Goal: Check status

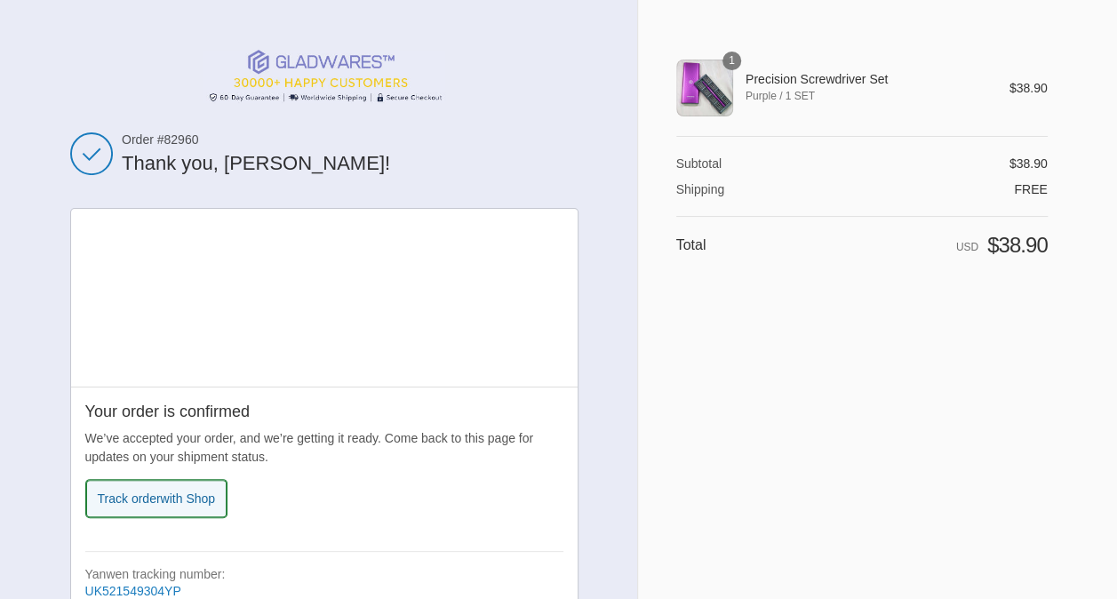
click at [161, 505] on span "with Shop" at bounding box center [188, 498] width 54 height 14
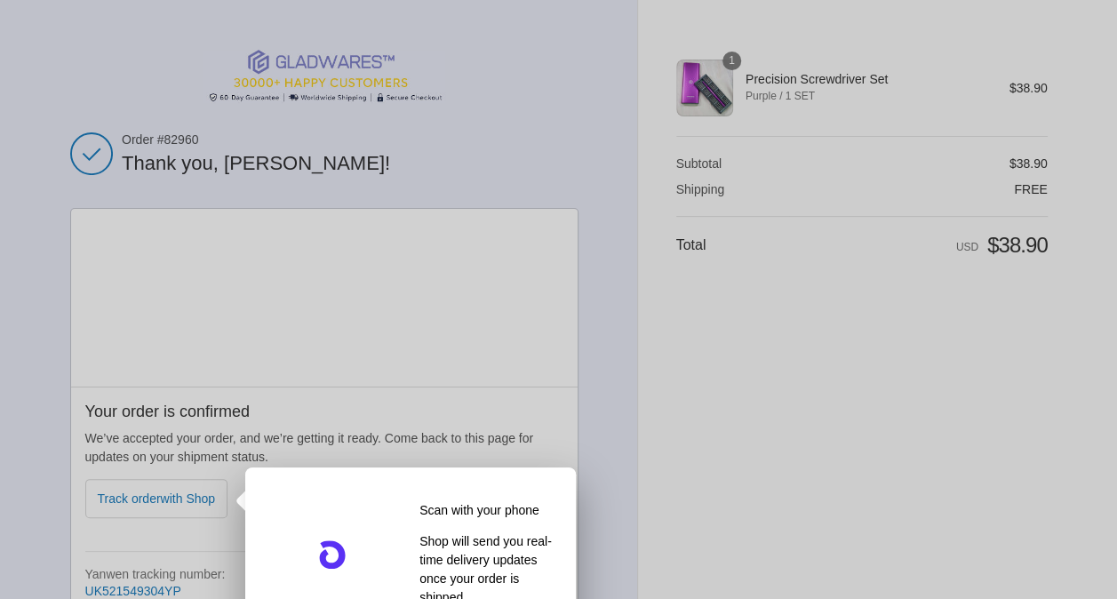
click at [647, 409] on div at bounding box center [558, 299] width 1117 height 599
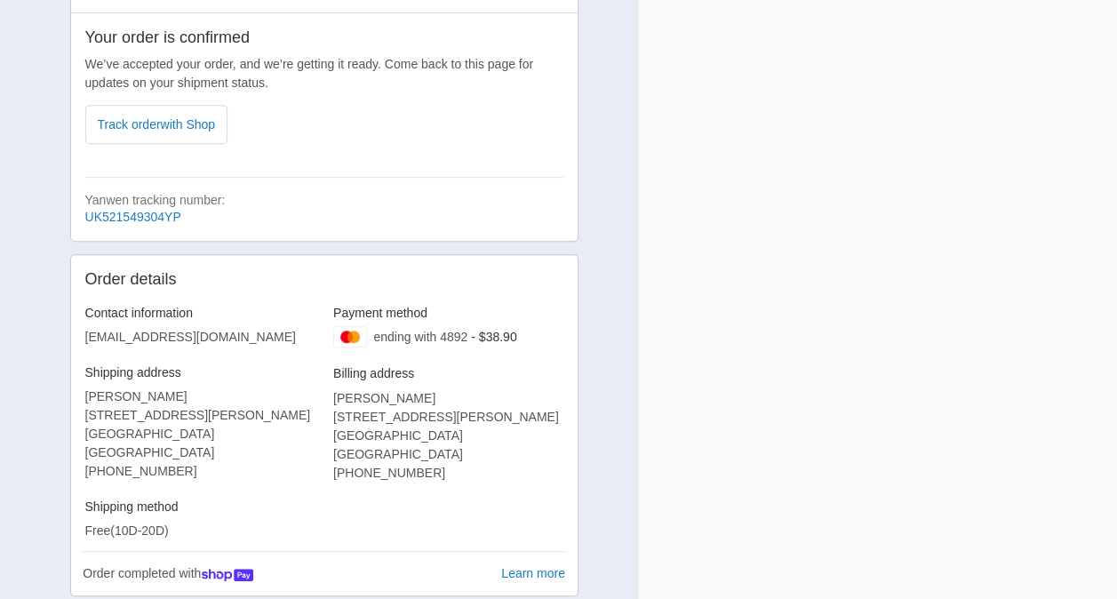
scroll to position [359, 0]
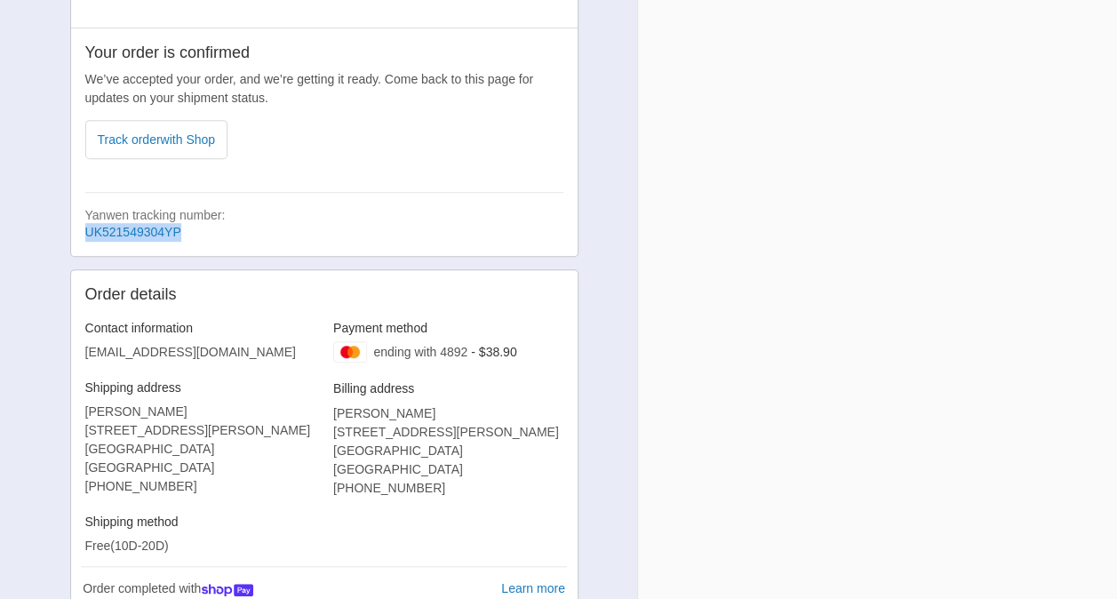
drag, startPoint x: 78, startPoint y: 227, endPoint x: 187, endPoint y: 238, distance: 108.9
click at [187, 238] on div "Your order is confirmed We’ve accepted your order, and we’re getting it ready. …" at bounding box center [324, 142] width 506 height 229
drag, startPoint x: 187, startPoint y: 238, endPoint x: 146, endPoint y: 231, distance: 41.5
copy link "UK521549304YP"
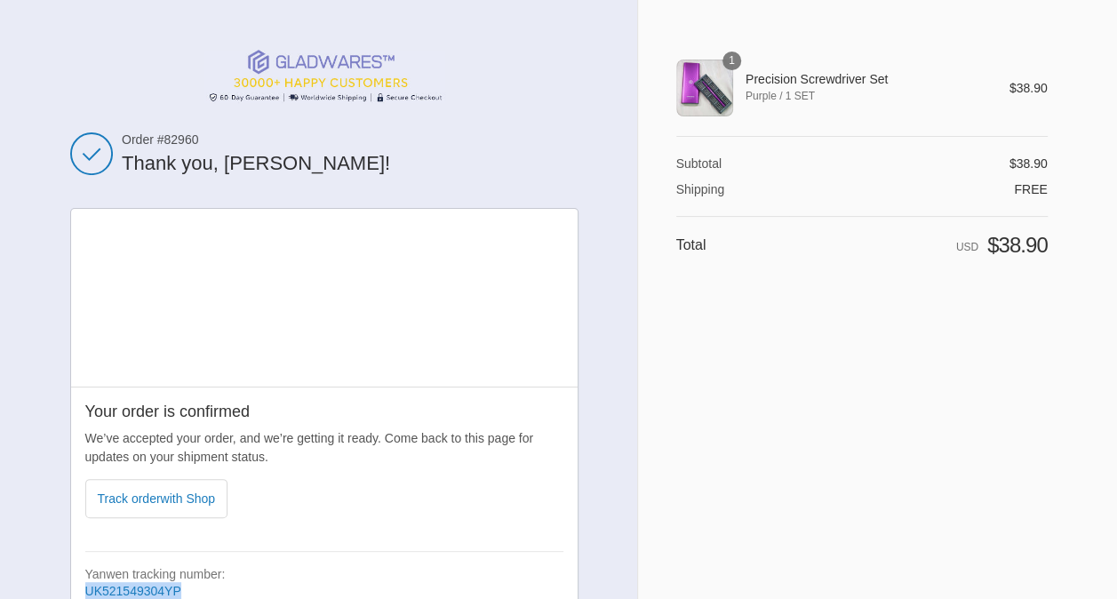
scroll to position [0, 0]
